Goal: Communication & Community: Answer question/provide support

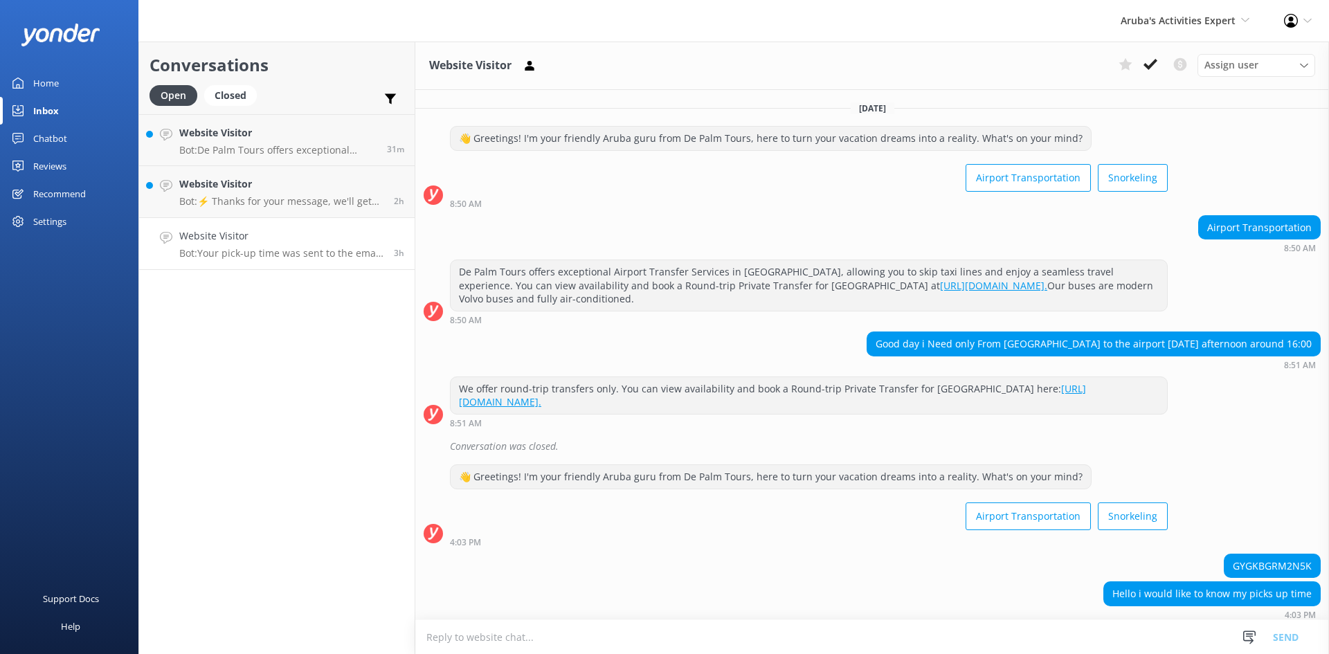
scroll to position [65, 0]
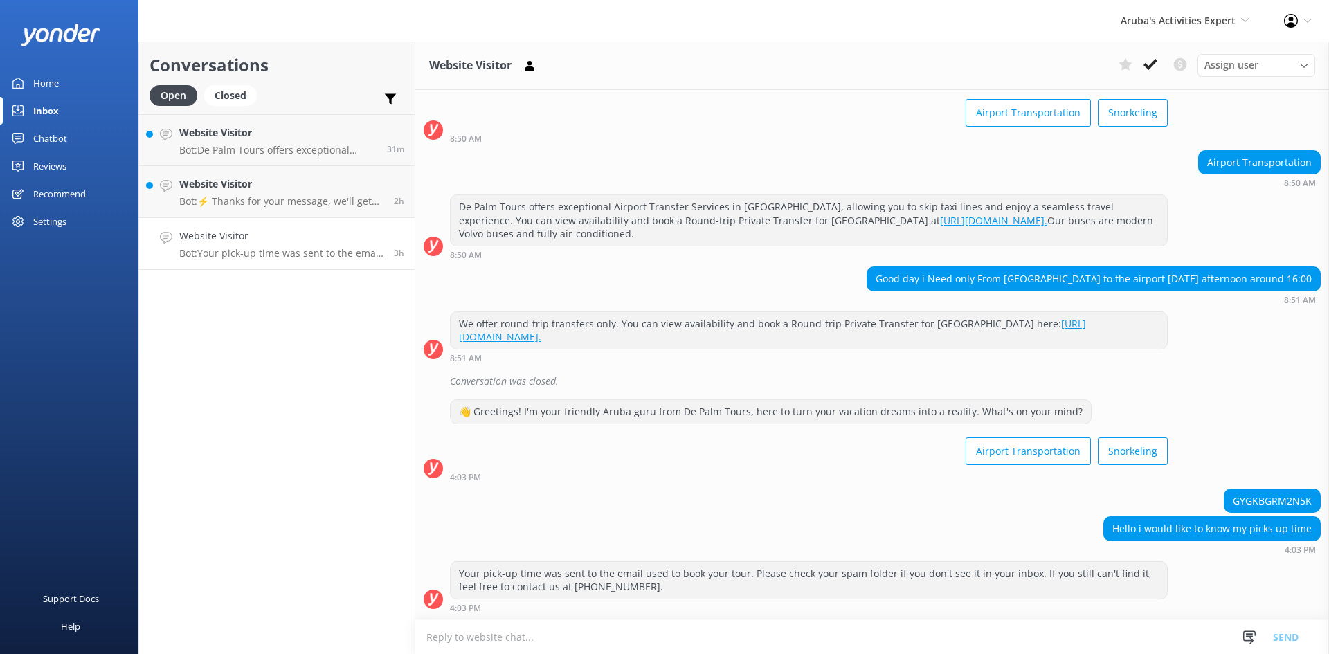
click at [266, 245] on div "Website Visitor Bot: Your pick-up time was sent to the email used to book your …" at bounding box center [281, 243] width 204 height 30
drag, startPoint x: 1305, startPoint y: 498, endPoint x: 1222, endPoint y: 499, distance: 83.1
click at [1224, 499] on div "GYGKBGRM2N5K" at bounding box center [1272, 501] width 96 height 24
copy div "GYGKBGRM2N5K"
click at [1152, 70] on icon at bounding box center [1150, 64] width 14 height 14
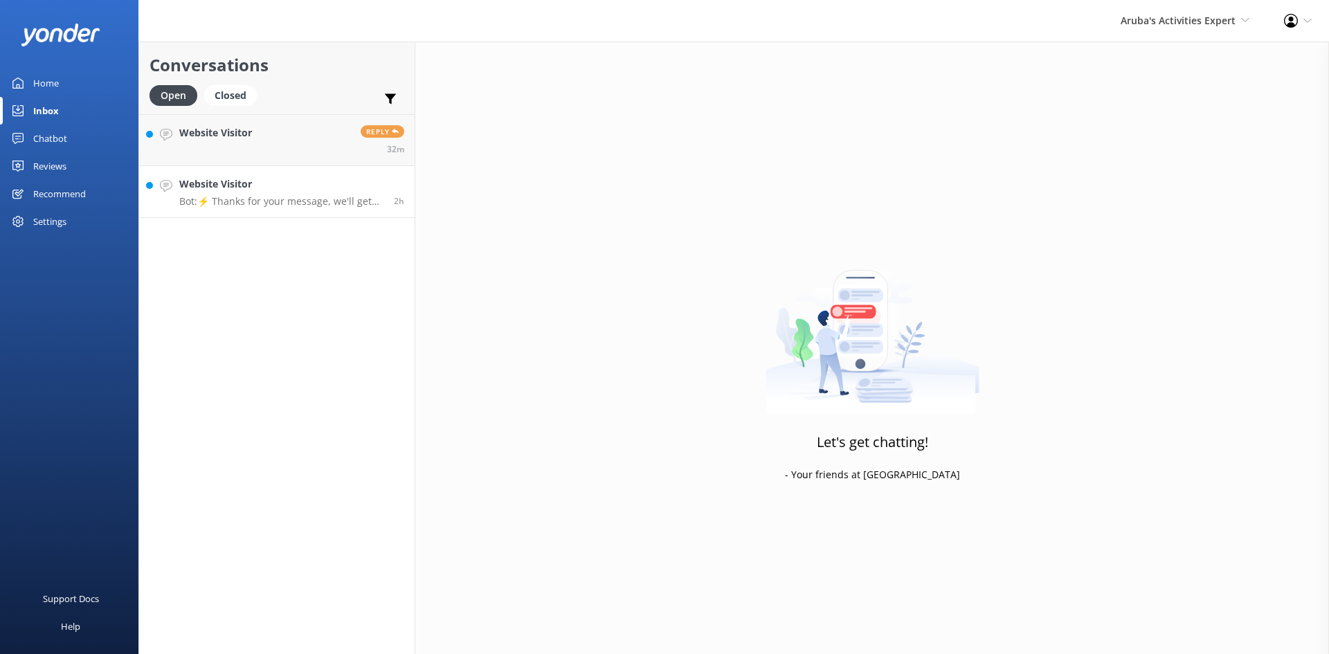
click at [266, 196] on p "Bot: ⚡ Thanks for your message, we'll get back to you as soon as we can." at bounding box center [281, 201] width 204 height 12
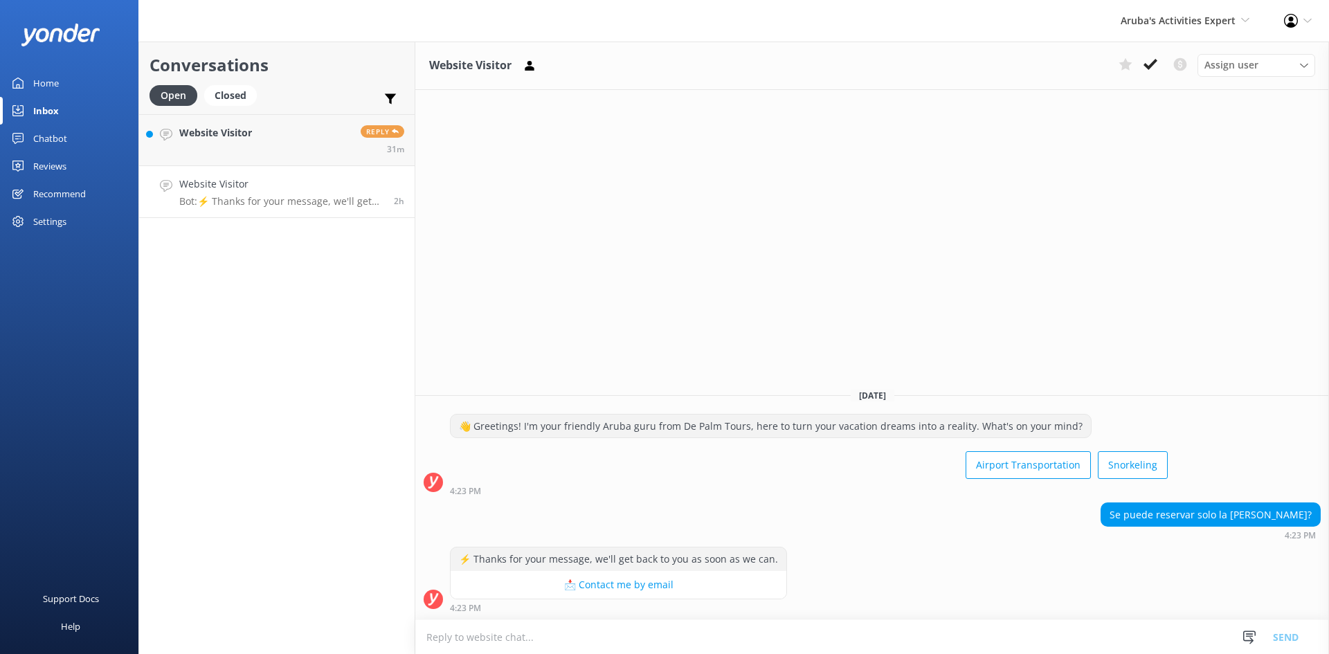
type textarea "n"
type textarea "buenas noches, no vendemos una sola buelta"
click at [1279, 639] on button "Send" at bounding box center [1286, 636] width 52 height 35
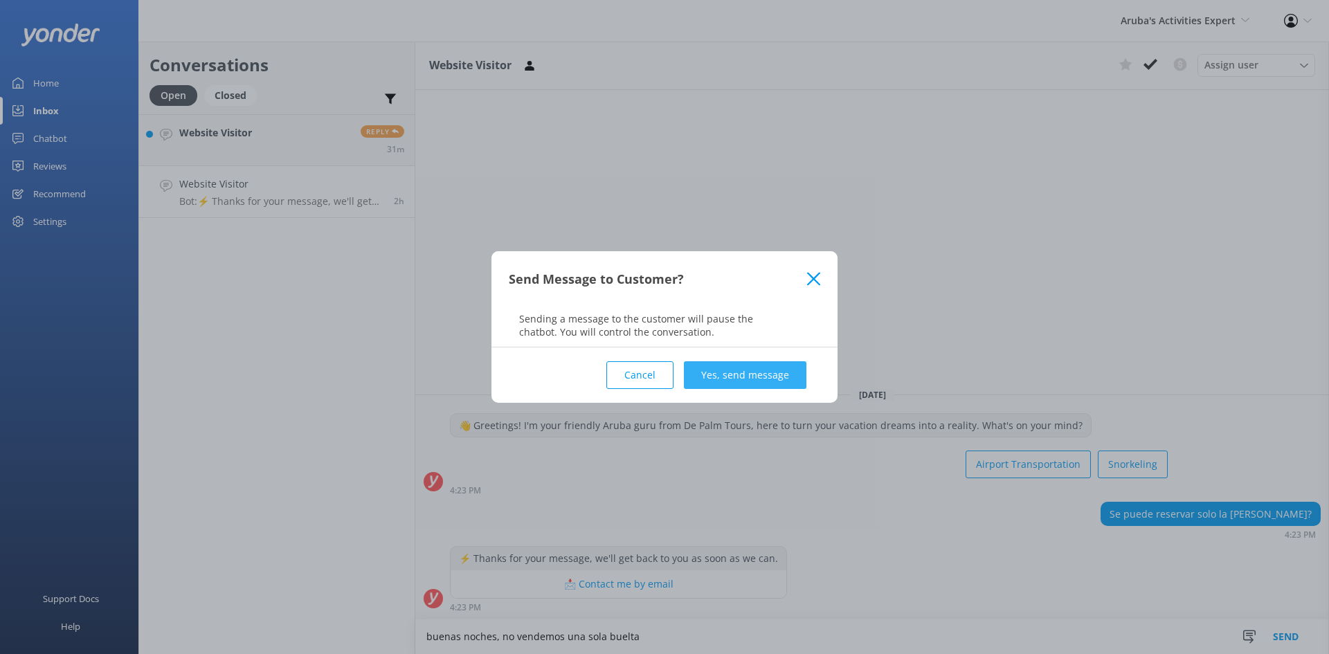
click at [770, 370] on button "Yes, send message" at bounding box center [745, 375] width 123 height 28
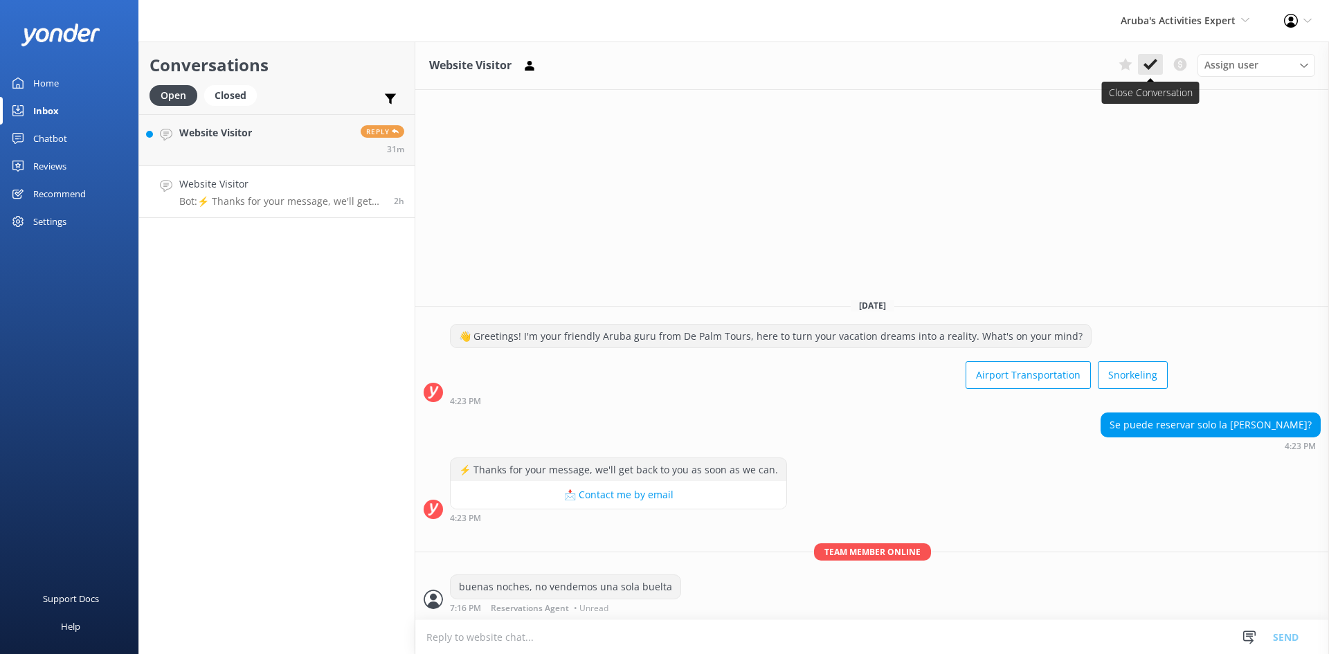
click at [1151, 57] on icon at bounding box center [1150, 64] width 14 height 14
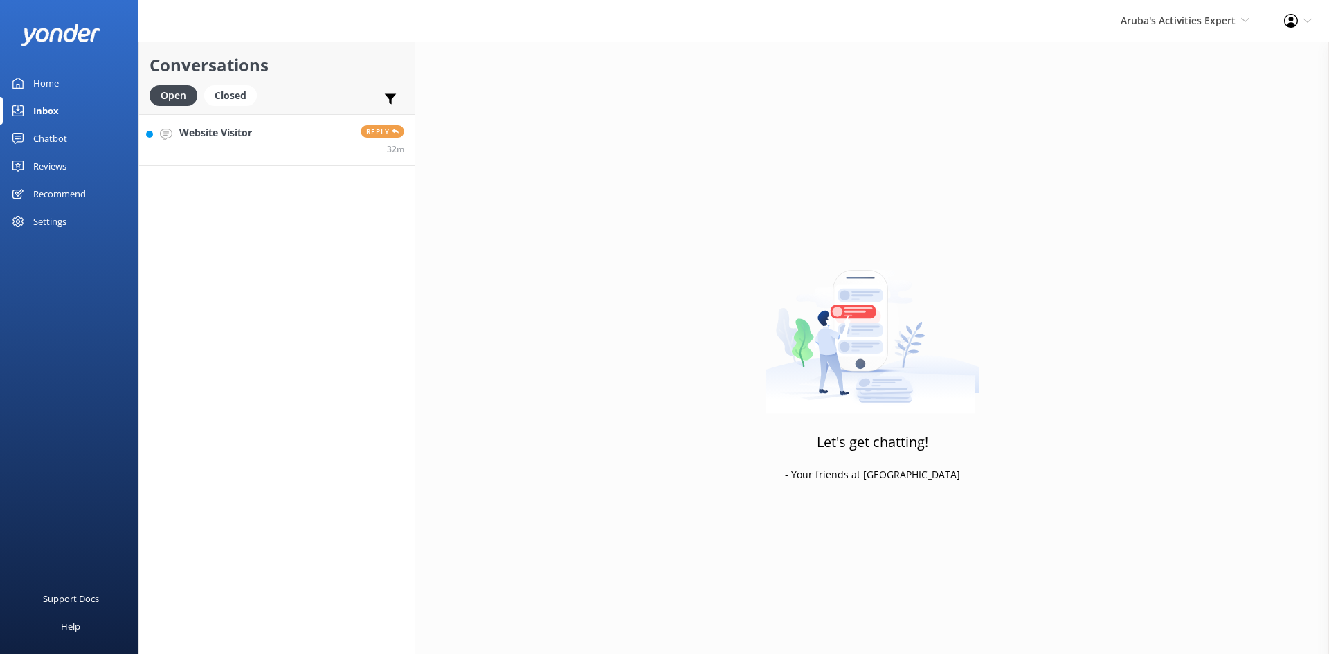
click at [261, 144] on link "Website Visitor Reply 32m" at bounding box center [276, 140] width 275 height 52
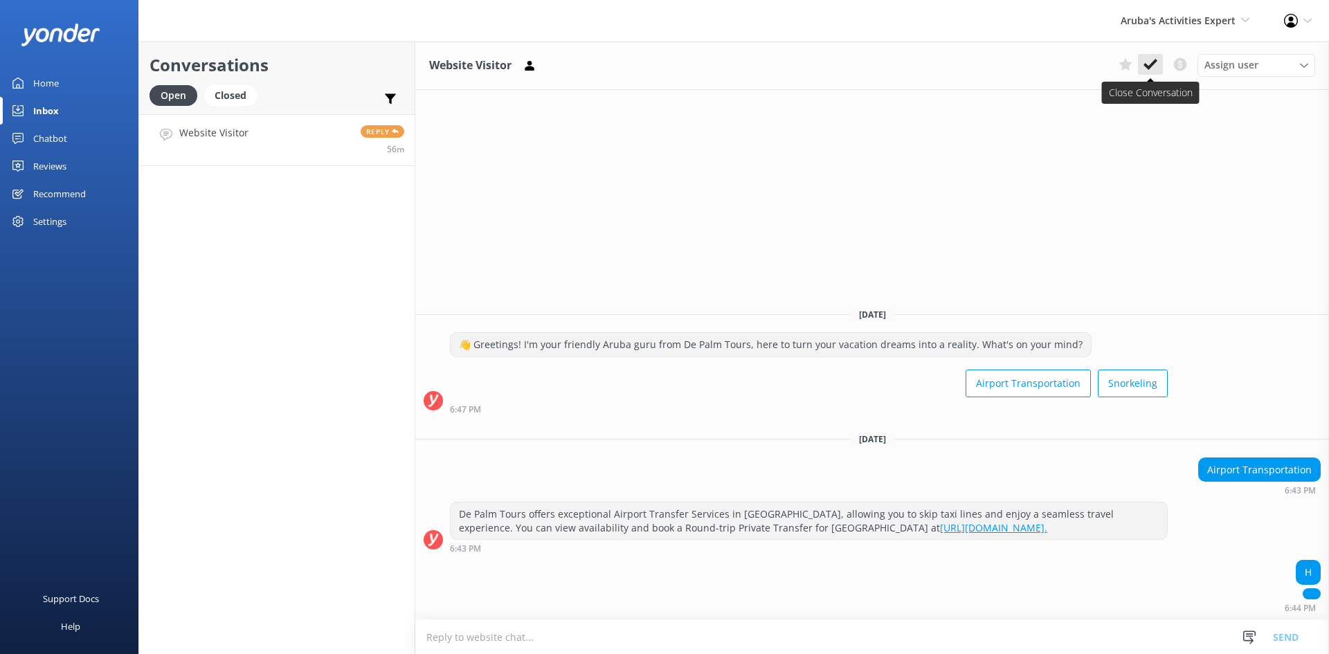
click at [1148, 62] on icon at bounding box center [1150, 64] width 14 height 14
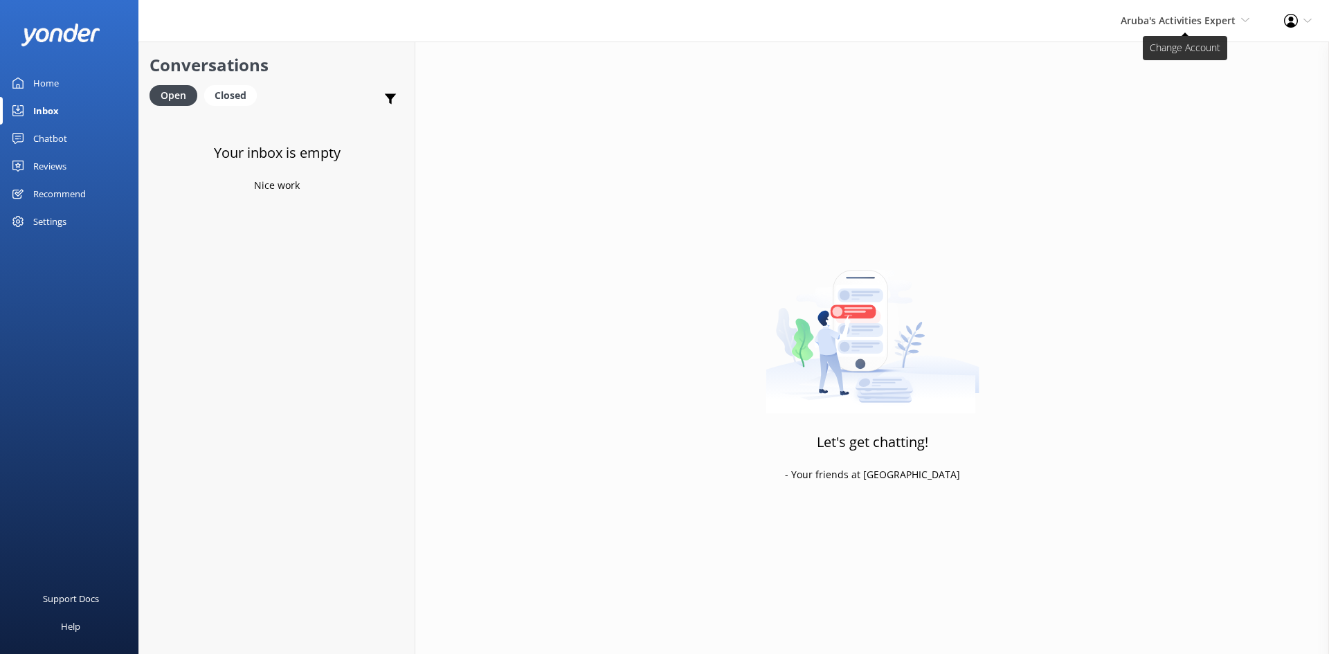
click at [1146, 24] on span "Aruba's Activities Expert" at bounding box center [1178, 20] width 115 height 13
click at [1139, 57] on link "De [GEOGRAPHIC_DATA]" at bounding box center [1198, 59] width 138 height 33
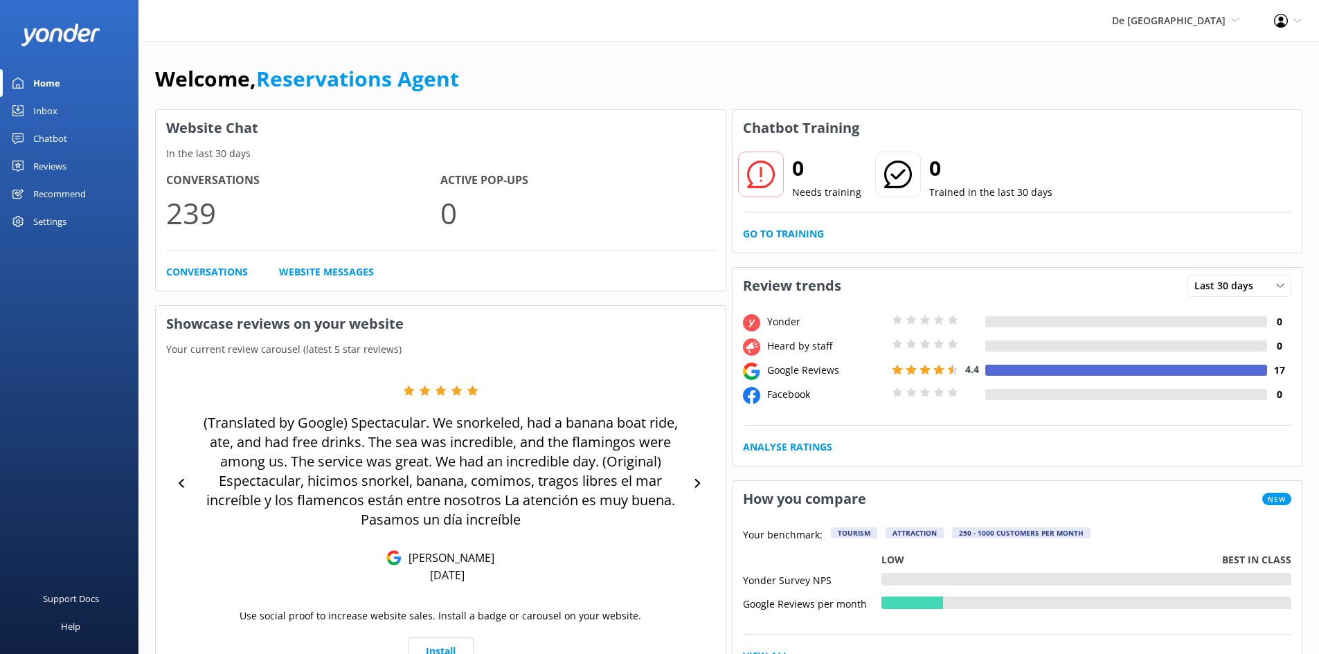
click at [50, 102] on div "Inbox" at bounding box center [45, 111] width 24 height 28
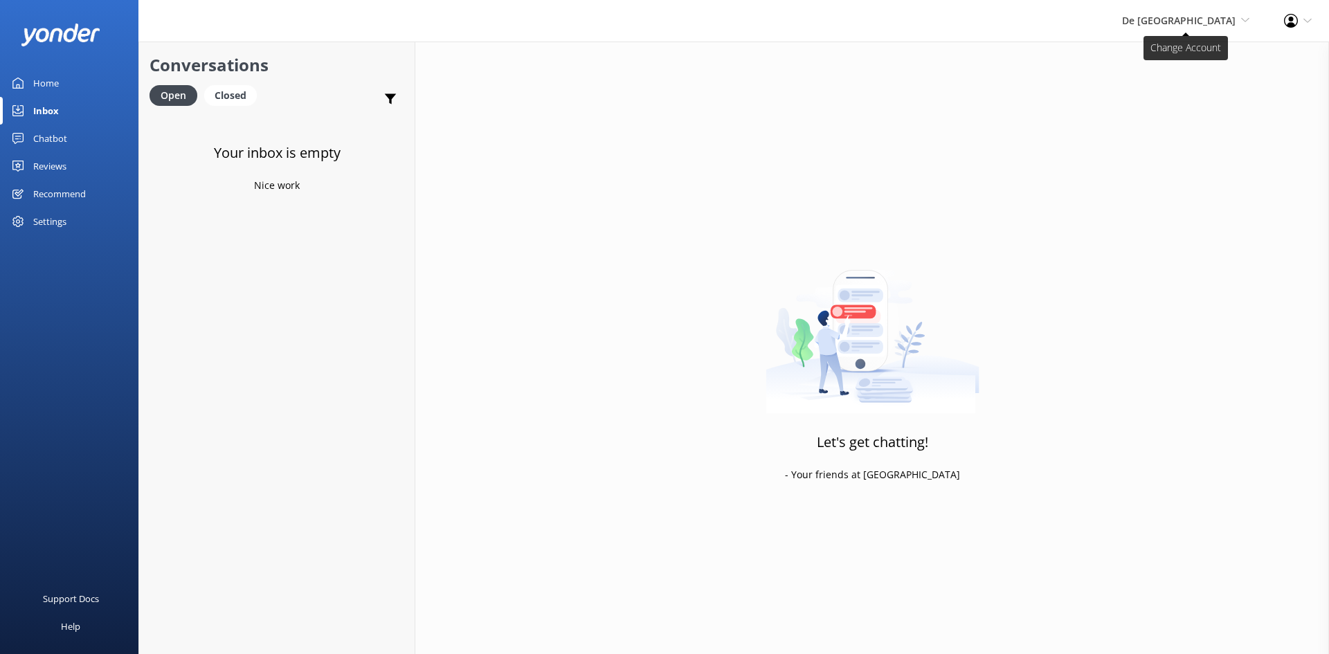
click at [1192, 15] on span "De [GEOGRAPHIC_DATA]" at bounding box center [1179, 20] width 114 height 13
click at [1151, 129] on link "The Captain" at bounding box center [1198, 125] width 138 height 33
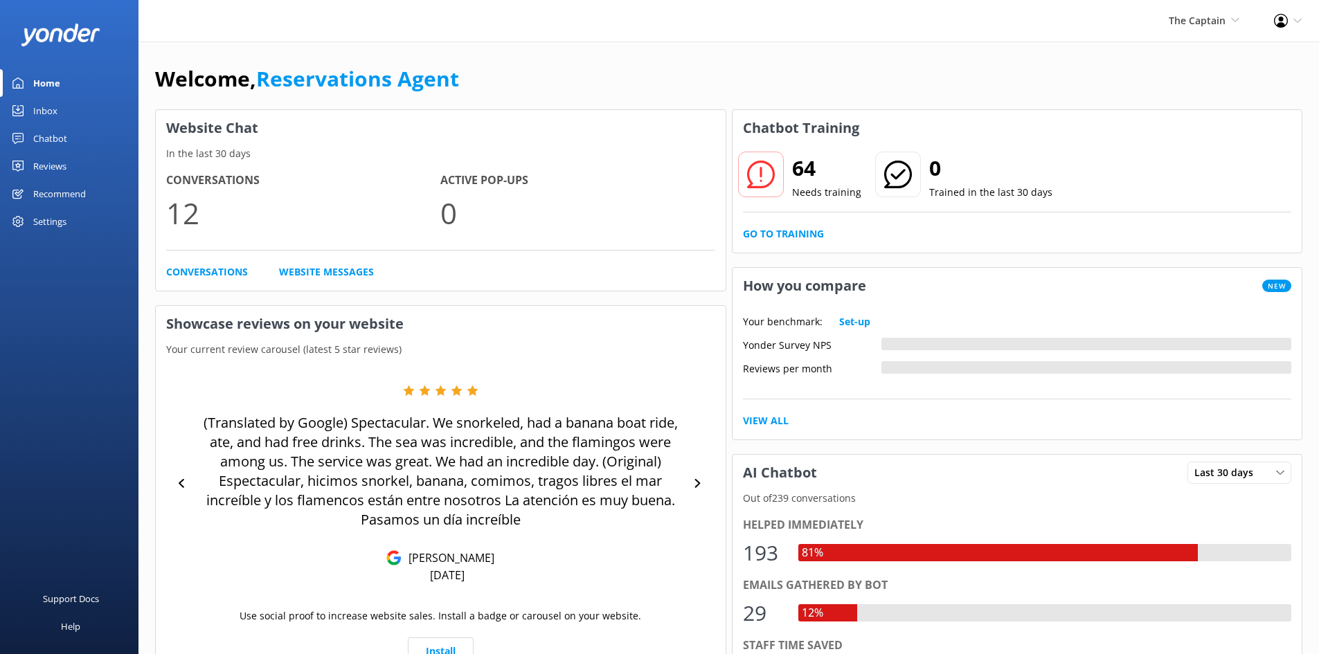
click at [41, 105] on div "Inbox" at bounding box center [45, 111] width 24 height 28
